Goal: Transaction & Acquisition: Purchase product/service

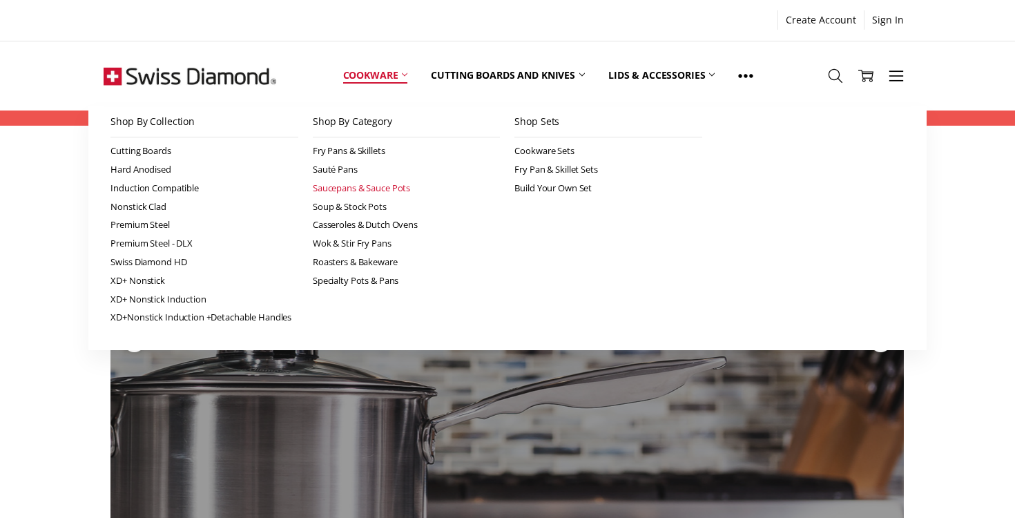
click at [347, 186] on link "Saucepans & Sauce Pots" at bounding box center [407, 188] width 188 height 19
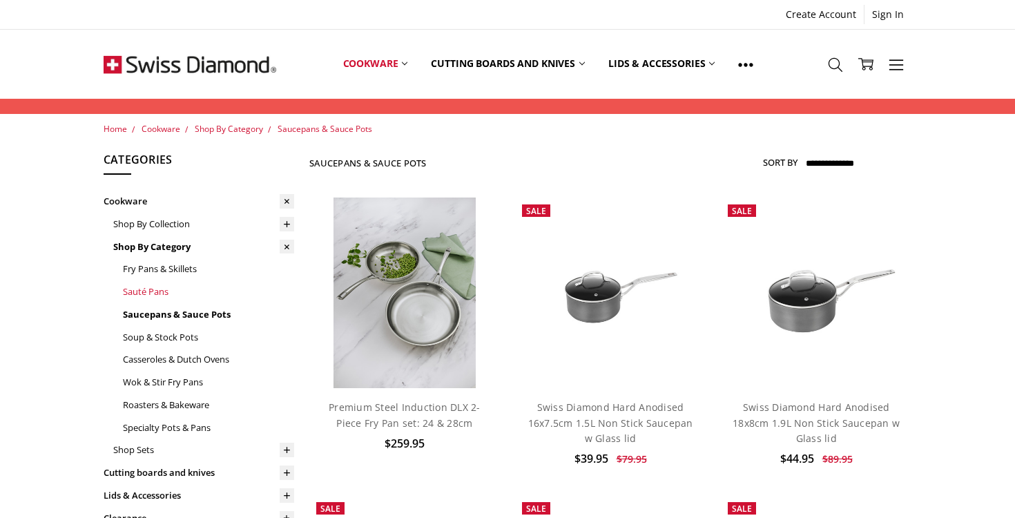
click at [144, 293] on link "Sauté Pans" at bounding box center [208, 291] width 171 height 23
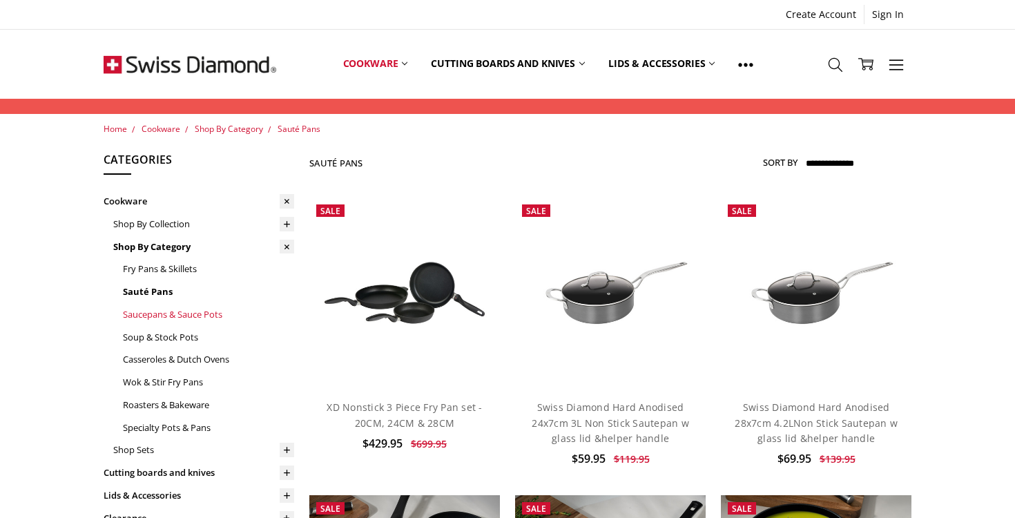
click at [148, 315] on link "Saucepans & Sauce Pots" at bounding box center [208, 314] width 171 height 23
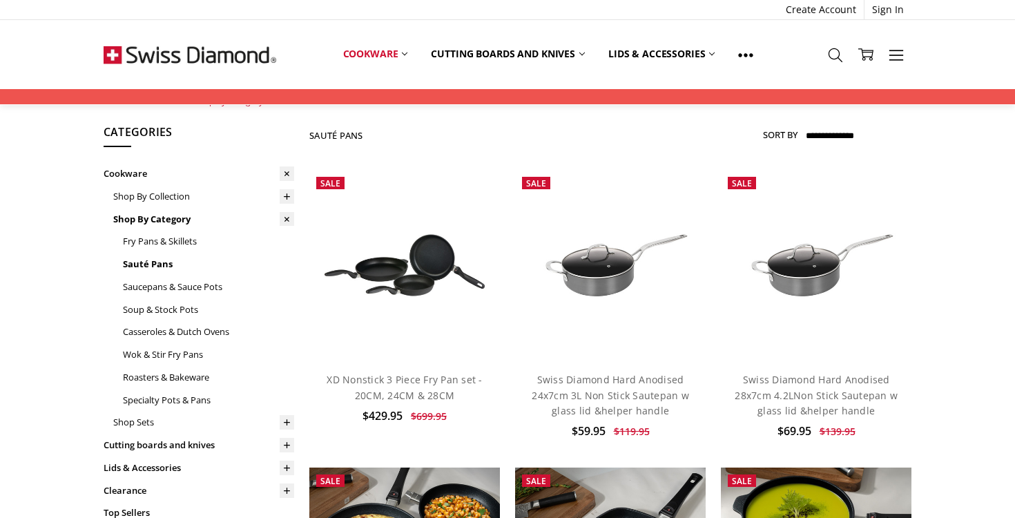
scroll to position [11, 0]
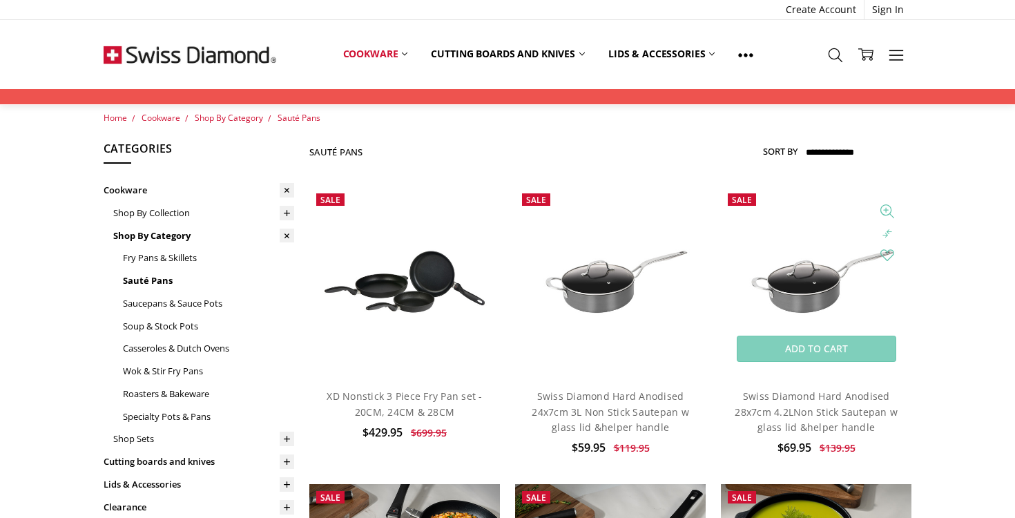
click at [813, 300] on img at bounding box center [816, 281] width 191 height 127
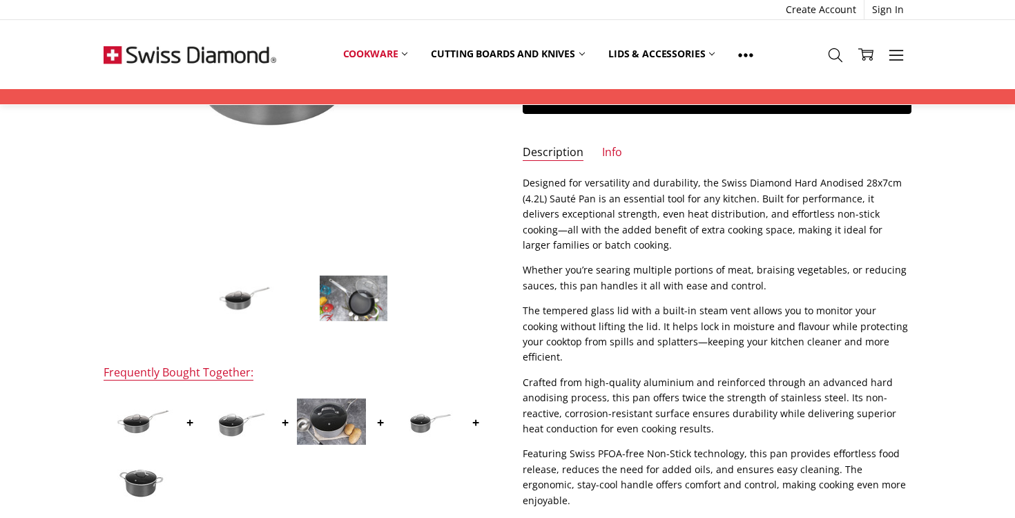
scroll to position [286, 0]
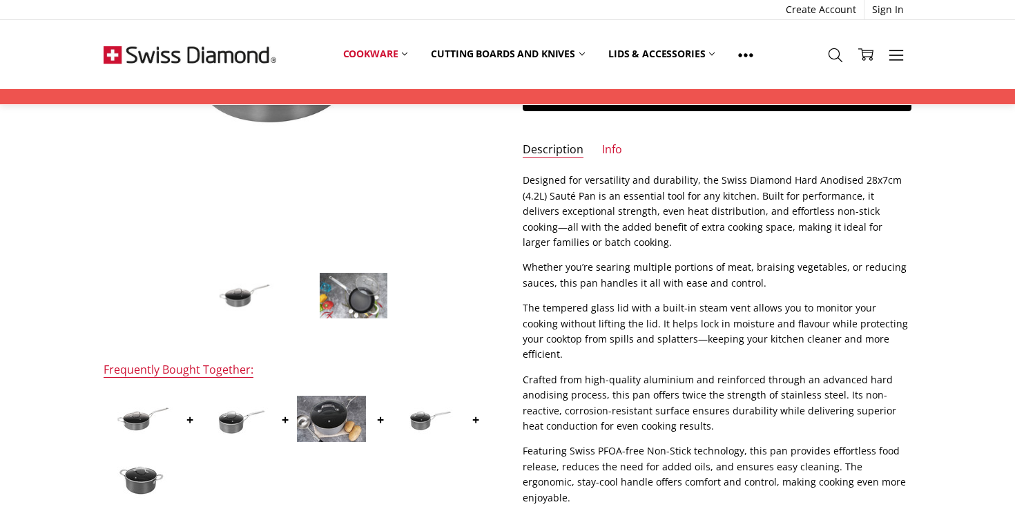
click at [237, 302] on img at bounding box center [242, 295] width 69 height 47
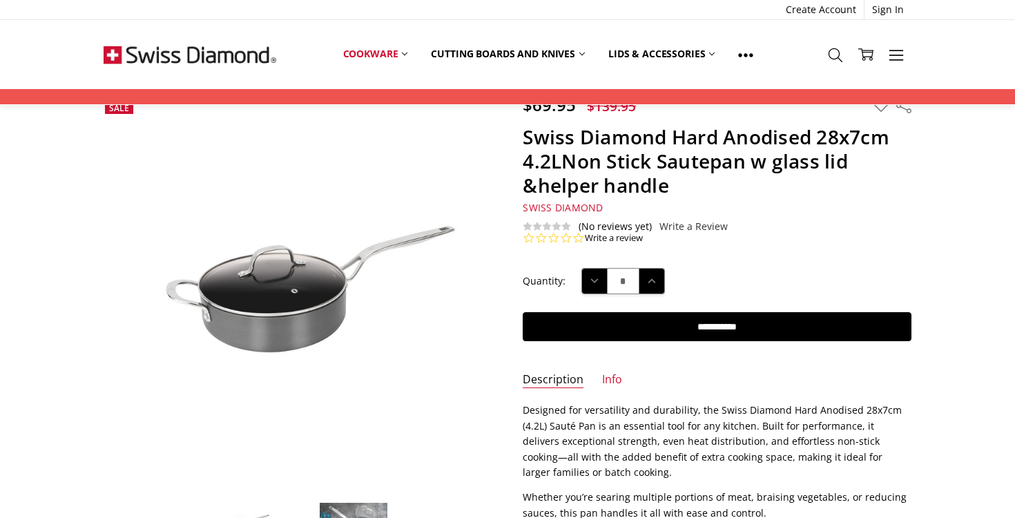
scroll to position [0, 0]
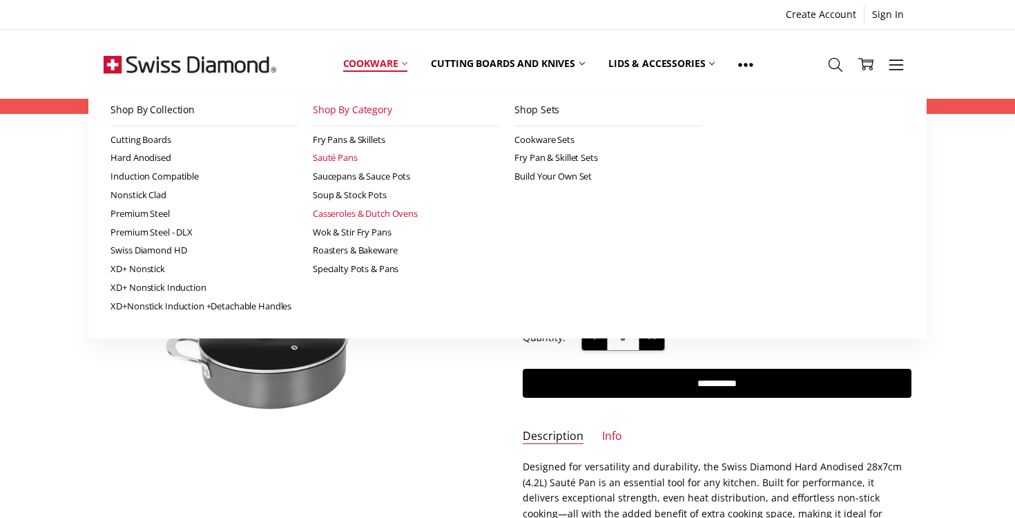
click at [353, 214] on link "Casseroles & Dutch Ovens" at bounding box center [407, 213] width 188 height 19
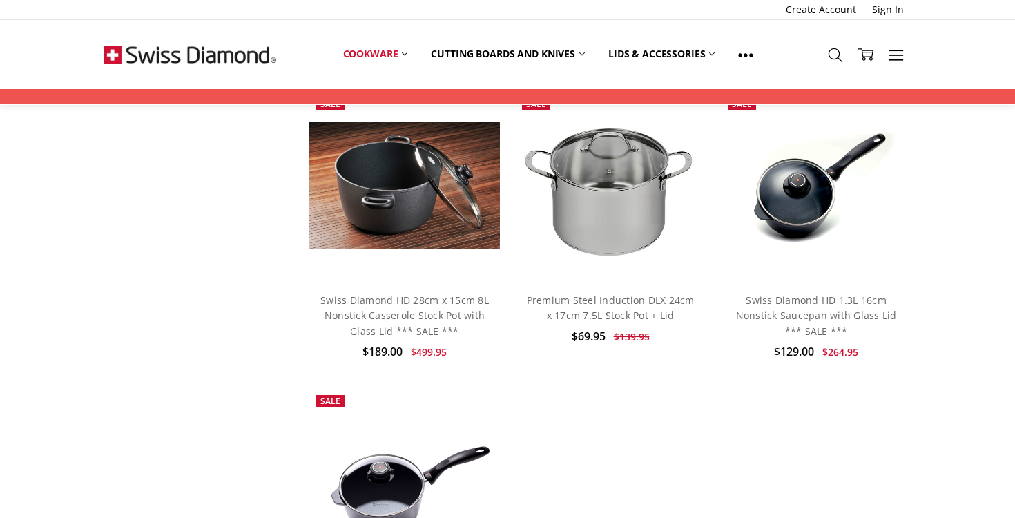
scroll to position [2924, 0]
